Goal: Information Seeking & Learning: Learn about a topic

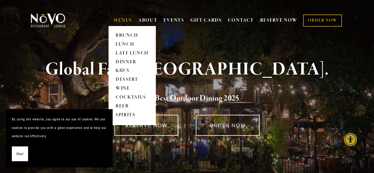
click at [124, 21] on link "MENUS" at bounding box center [123, 20] width 19 height 6
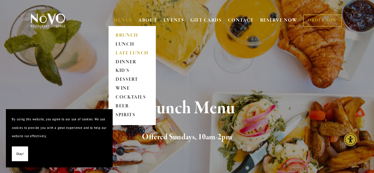
click at [126, 52] on link "LATE LUNCH" at bounding box center [132, 53] width 37 height 9
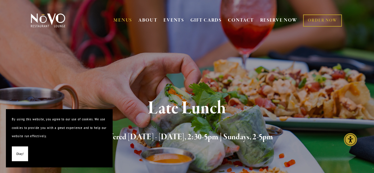
click at [25, 151] on button "Okay!" at bounding box center [20, 153] width 16 height 15
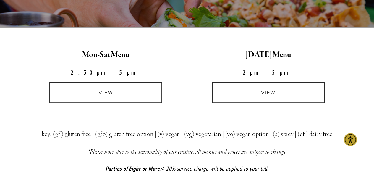
scroll to position [155, 0]
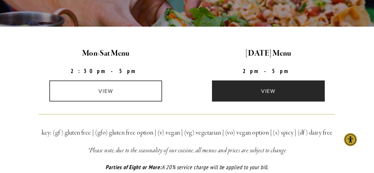
click at [246, 92] on link "view" at bounding box center [268, 90] width 113 height 21
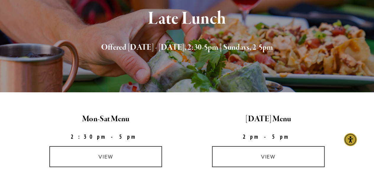
scroll to position [0, 0]
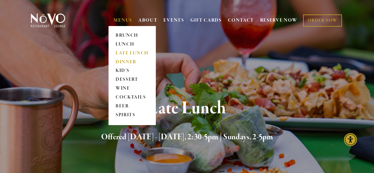
click at [123, 61] on link "DINNER" at bounding box center [132, 62] width 37 height 9
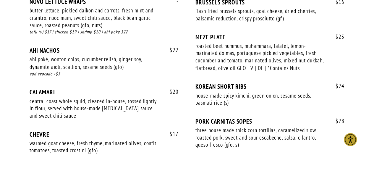
scroll to position [511, 0]
